Goal: Check status: Check status

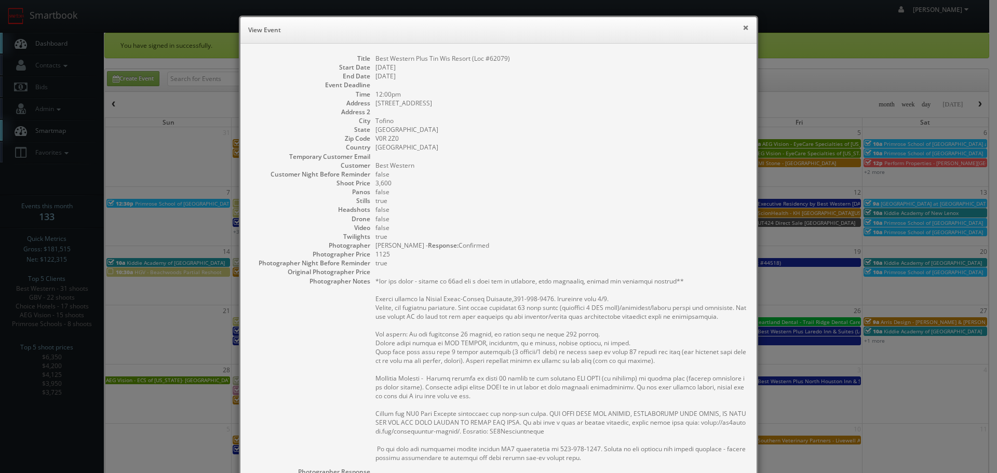
click at [743, 29] on button "×" at bounding box center [746, 27] width 6 height 7
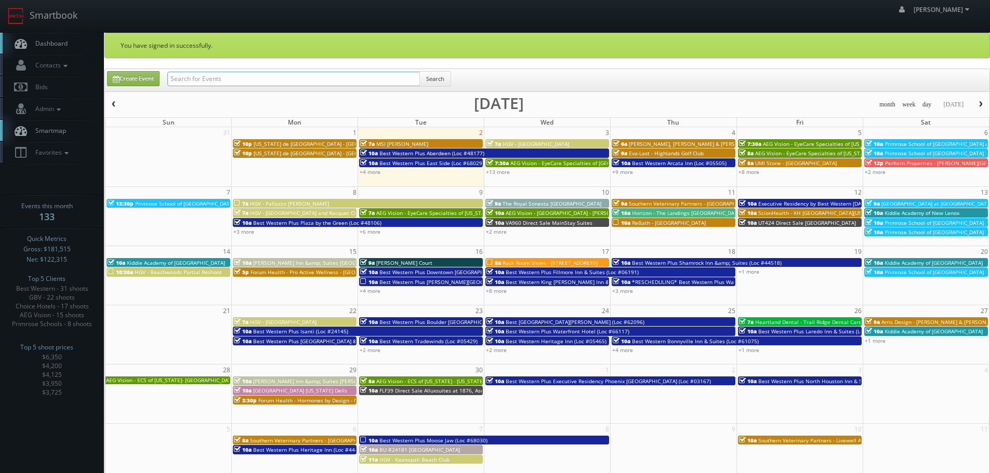
click at [361, 81] on input "text" at bounding box center [293, 79] width 252 height 15
paste input "Asheville"
drag, startPoint x: 321, startPoint y: 77, endPoint x: 108, endPoint y: 99, distance: 214.1
click at [108, 99] on div "Create Event Asheville Search month week day today September 2025 Sun Mon Tue W…" at bounding box center [546, 277] width 885 height 417
type input "brightstar"
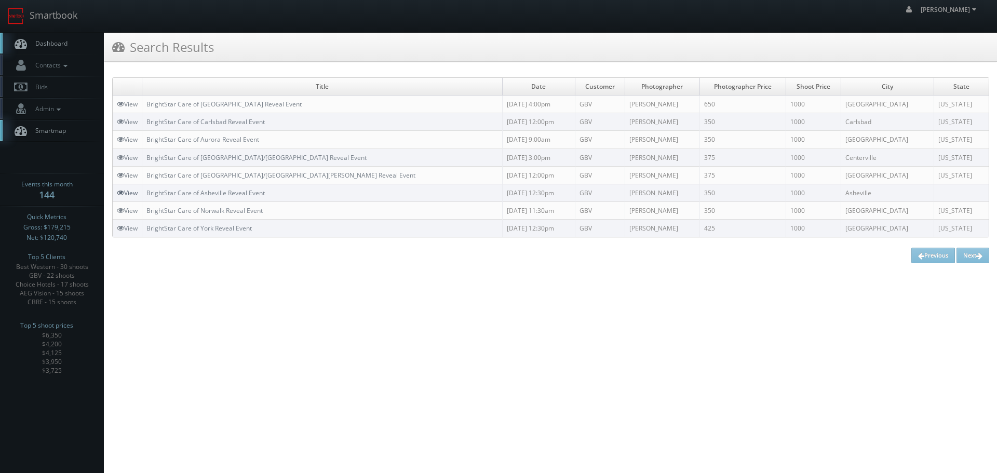
click at [125, 193] on link "View" at bounding box center [127, 193] width 21 height 9
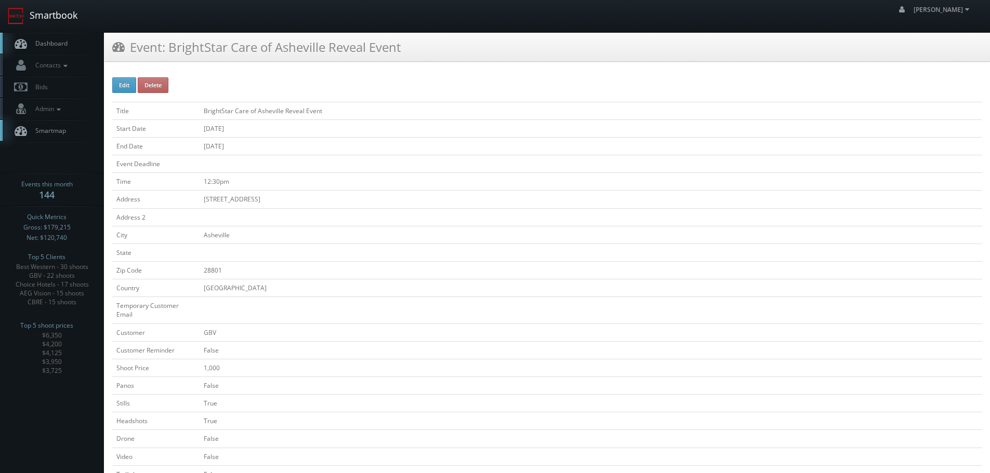
click at [65, 22] on link "Smartbook" at bounding box center [42, 16] width 85 height 32
